Goal: Transaction & Acquisition: Purchase product/service

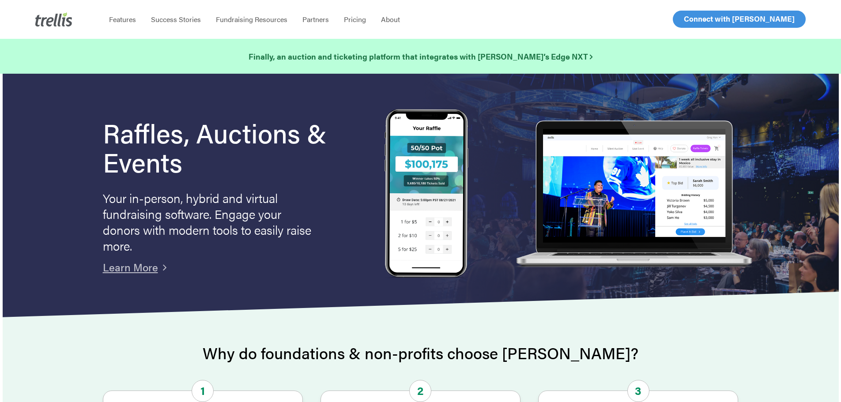
click at [685, 19] on span "Log In" at bounding box center [693, 19] width 21 height 11
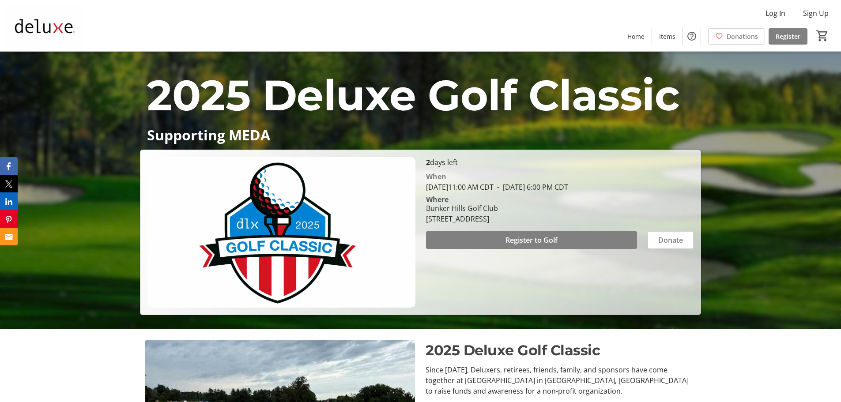
scroll to position [88, 0]
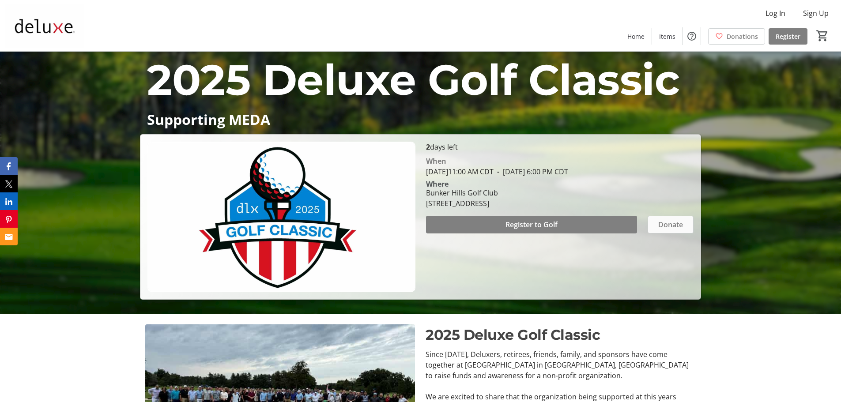
click at [670, 223] on span "Donate" at bounding box center [670, 224] width 25 height 11
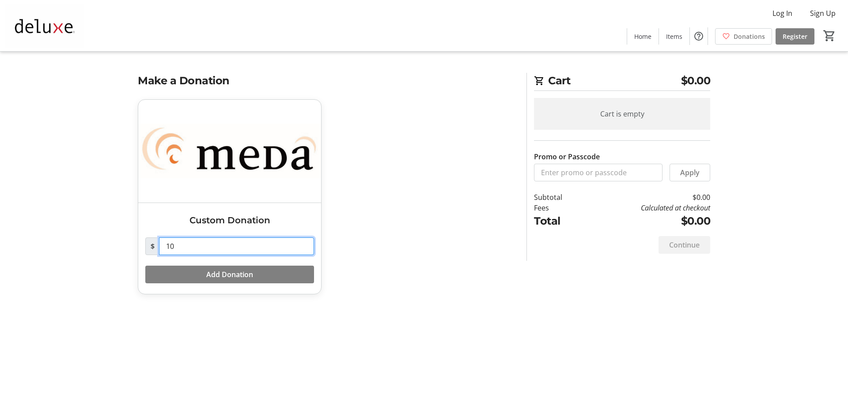
click at [188, 247] on input "10" at bounding box center [236, 247] width 155 height 18
drag, startPoint x: 169, startPoint y: 246, endPoint x: 160, endPoint y: 246, distance: 8.4
click at [160, 246] on input "10" at bounding box center [236, 247] width 155 height 18
type input "2,500"
click at [196, 298] on div "Custom Donation $ 2,500 Add Donation" at bounding box center [326, 202] width 389 height 206
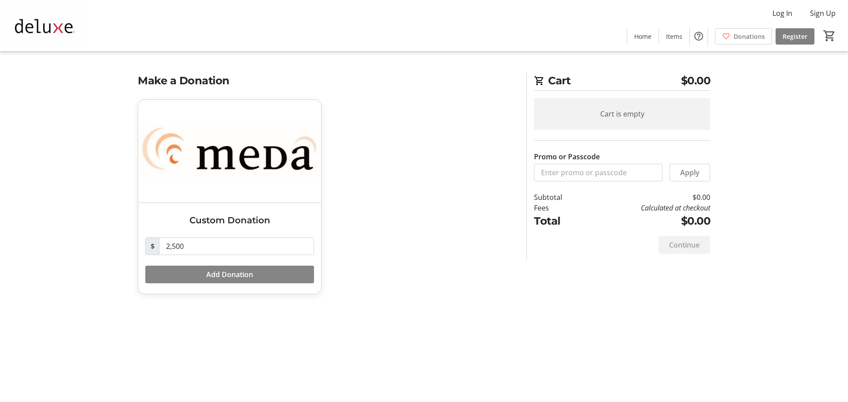
click at [218, 271] on span "Add Donation" at bounding box center [229, 274] width 47 height 11
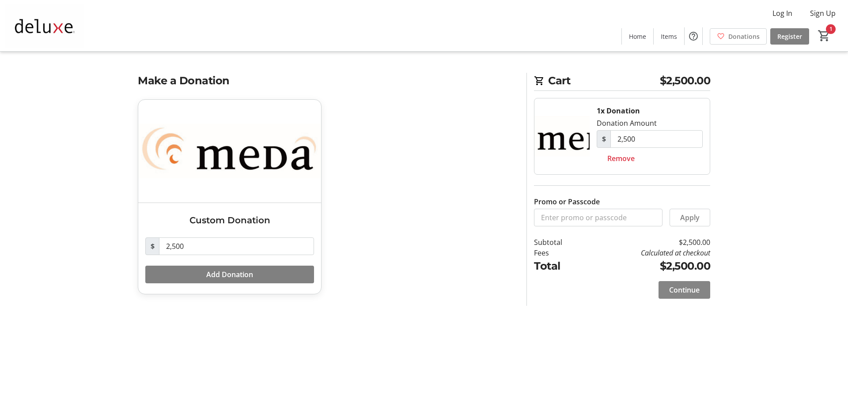
click at [690, 288] on span "Continue" at bounding box center [684, 290] width 30 height 11
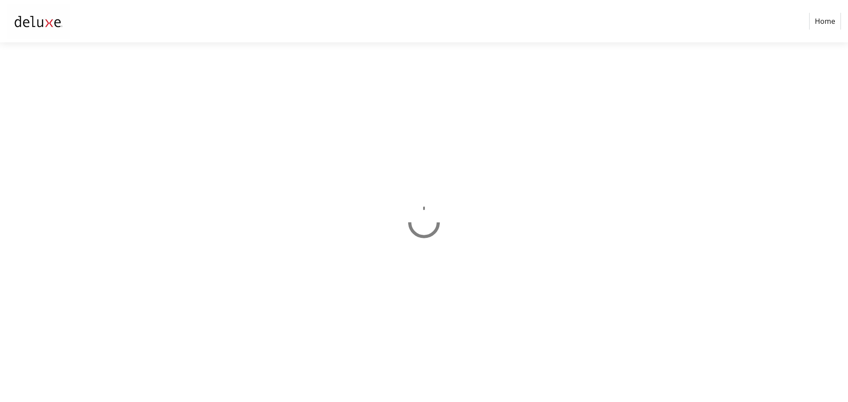
select select "US"
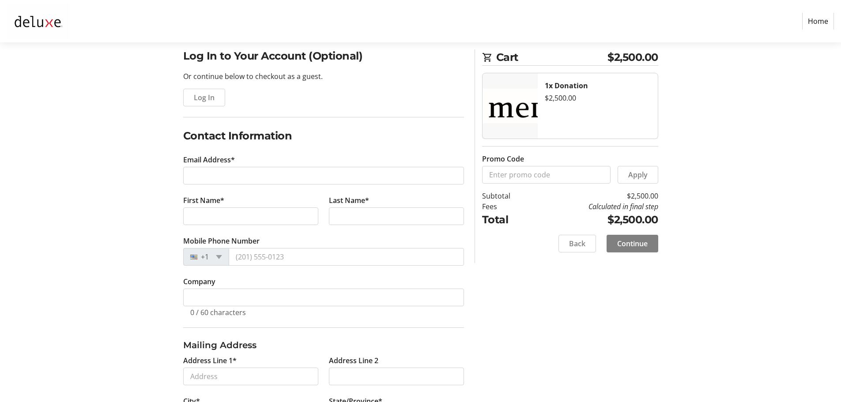
scroll to position [88, 0]
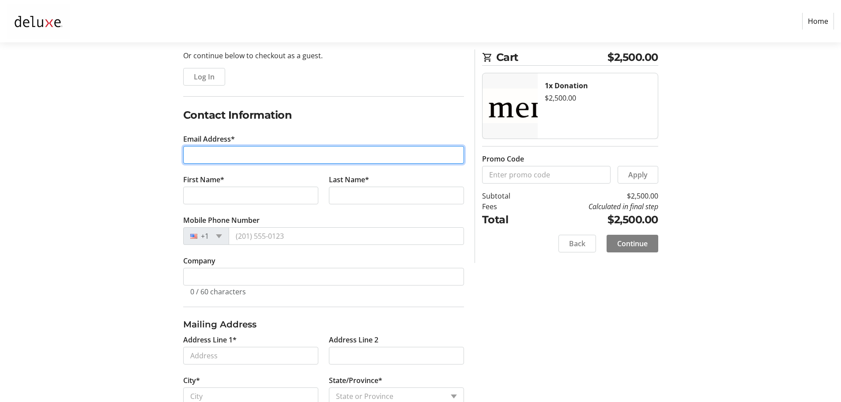
click at [295, 160] on input "Email Address*" at bounding box center [323, 155] width 281 height 18
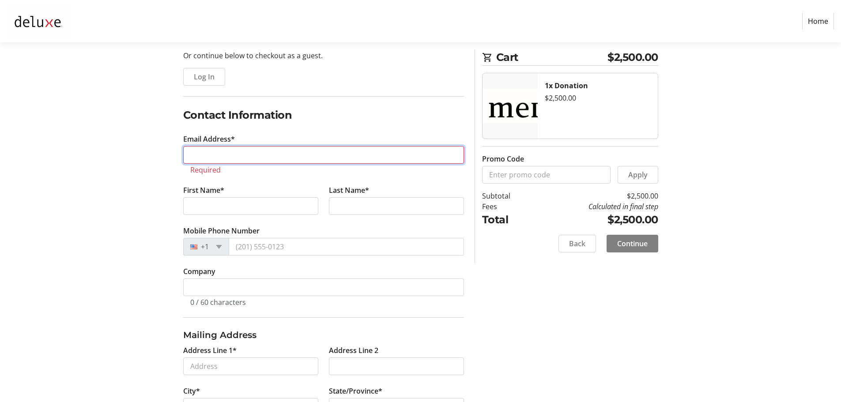
click at [216, 156] on input "Email Address*" at bounding box center [323, 155] width 281 height 18
paste input "joshua.brown@salesforce.com"
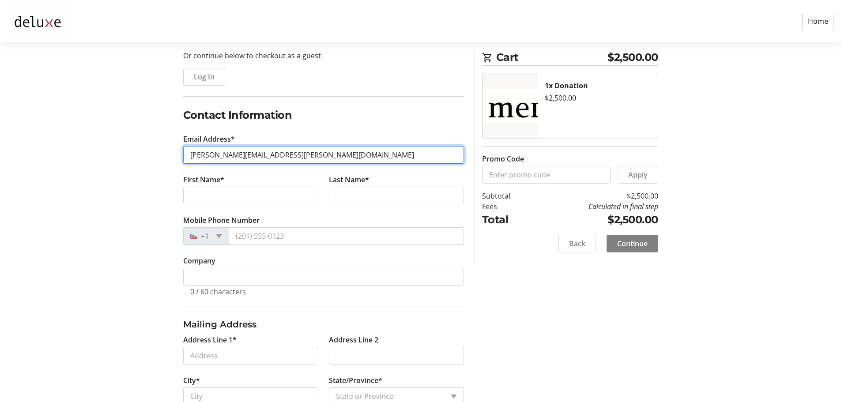
type input "joshua.brown@salesforce.com"
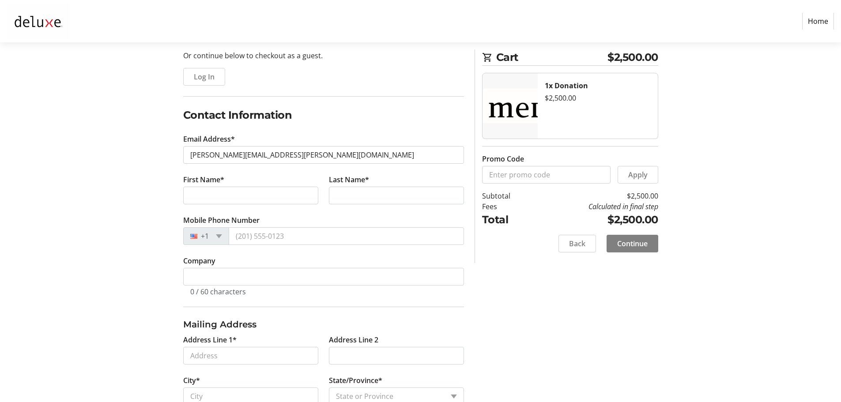
click at [132, 201] on div "Log In to Your Account (Optional) Or continue below to checkout as a guest. Log…" at bounding box center [420, 247] width 583 height 440
click at [200, 194] on input "First Name*" at bounding box center [250, 196] width 135 height 18
type input "Johnua"
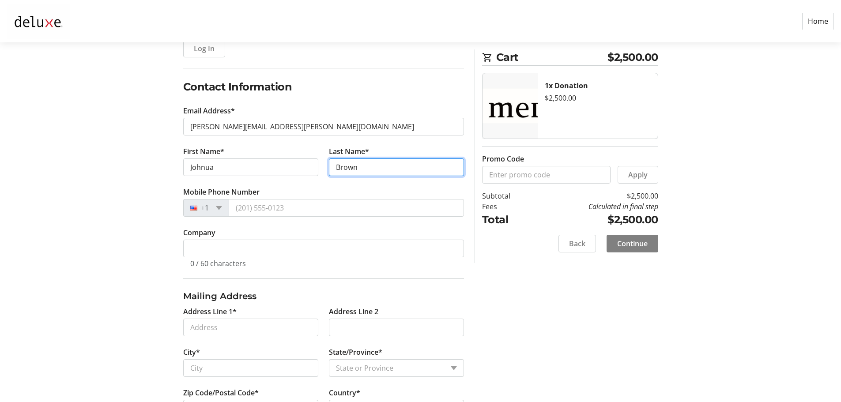
scroll to position [132, 0]
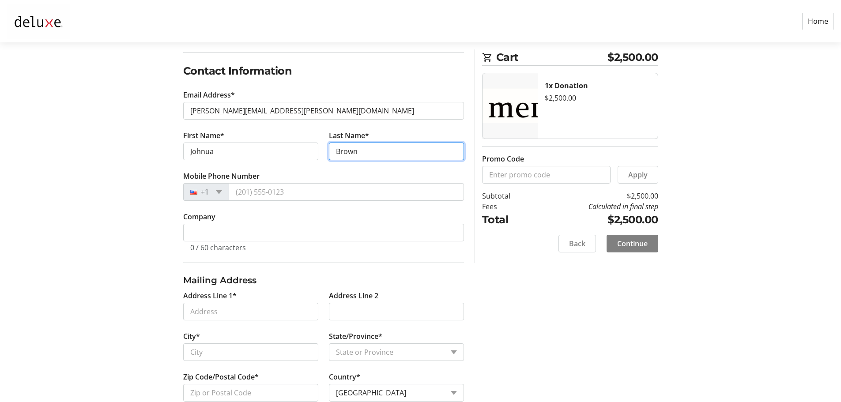
type input "Brown"
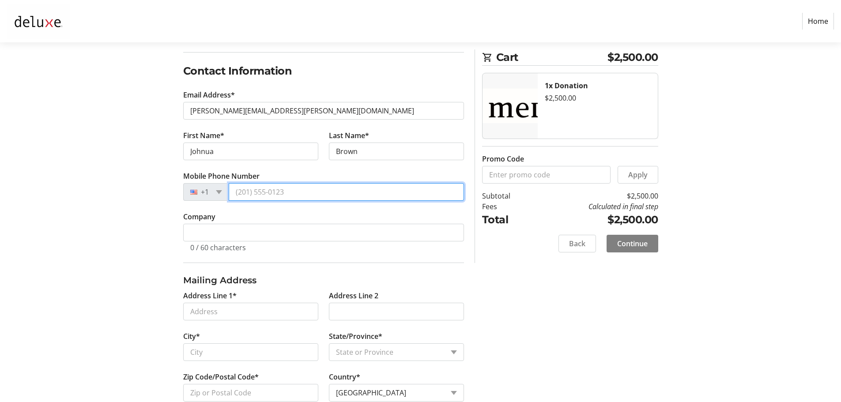
click at [277, 193] on input "Mobile Phone Number" at bounding box center [346, 192] width 235 height 18
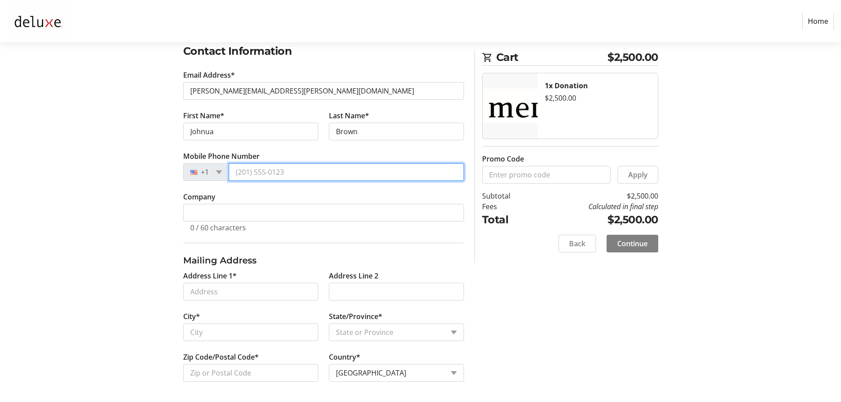
scroll to position [153, 0]
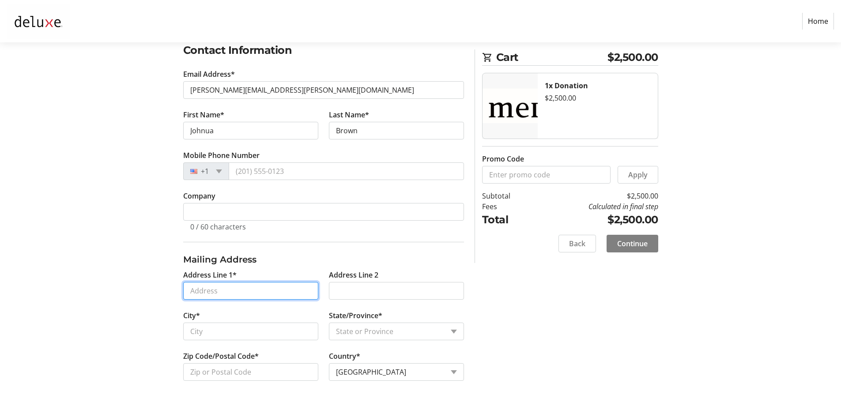
click at [232, 288] on input "Address Line 1*" at bounding box center [250, 291] width 135 height 18
type input "458 East Oxford Road"
type input "North Barrington"
select select "IL"
type input "60010"
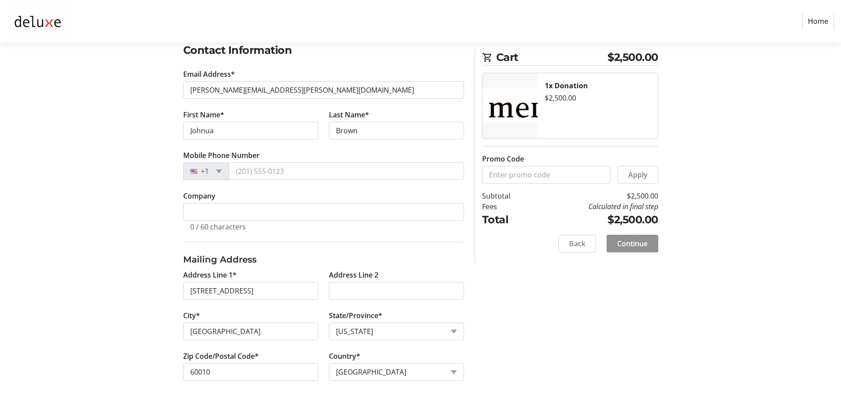
click at [630, 239] on span "Continue" at bounding box center [632, 243] width 30 height 11
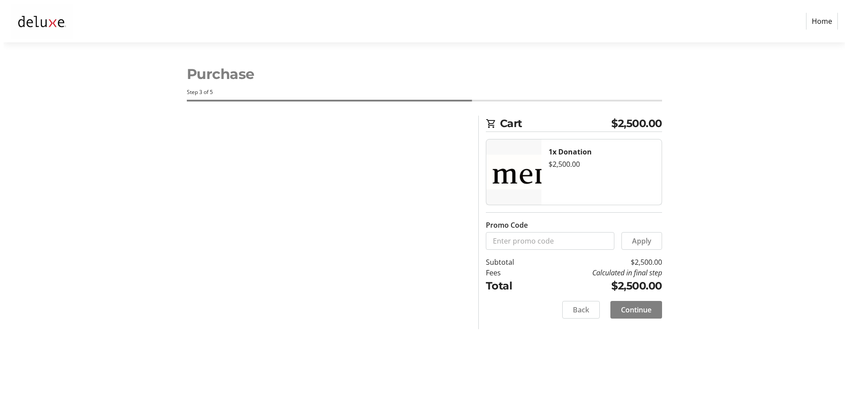
scroll to position [0, 0]
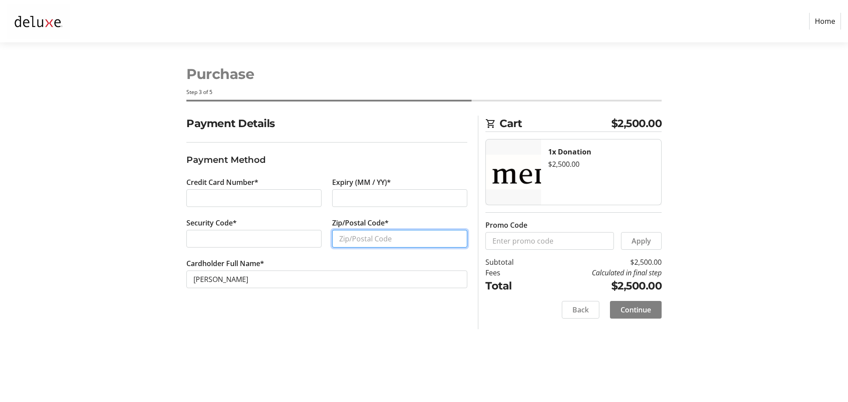
click at [349, 239] on input "Zip/Postal Code*" at bounding box center [399, 239] width 135 height 18
click at [400, 241] on input "Zip/Postal Code*" at bounding box center [399, 239] width 135 height 18
type input "60010"
click at [415, 340] on div "Purchase Step 3 of 5 Cart $2,500.00 1x Donation $2,500.00 Promo Code Apply Subt…" at bounding box center [423, 222] width 583 height 360
click at [634, 309] on span "Continue" at bounding box center [635, 310] width 30 height 11
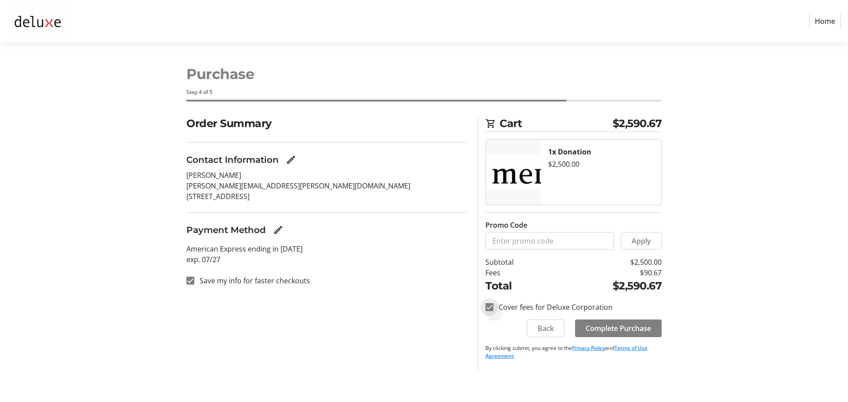
click at [490, 308] on input "Cover fees for Deluxe Corporation" at bounding box center [489, 307] width 8 height 8
checkbox input "false"
click at [622, 329] on span "Complete Purchase" at bounding box center [617, 328] width 65 height 11
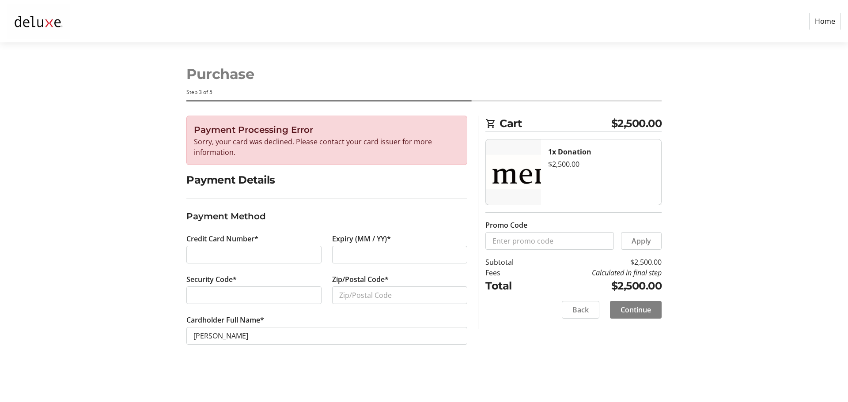
click at [745, 147] on section "Purchase Step 3 of 5 Cart $2,500.00 1x Donation $2,500.00 Promo Code Apply Subt…" at bounding box center [424, 222] width 848 height 360
